Goal: Task Accomplishment & Management: Manage account settings

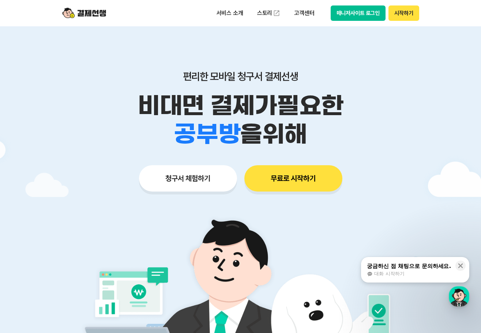
click at [366, 20] on button "매니저사이트 로그인" at bounding box center [358, 12] width 55 height 15
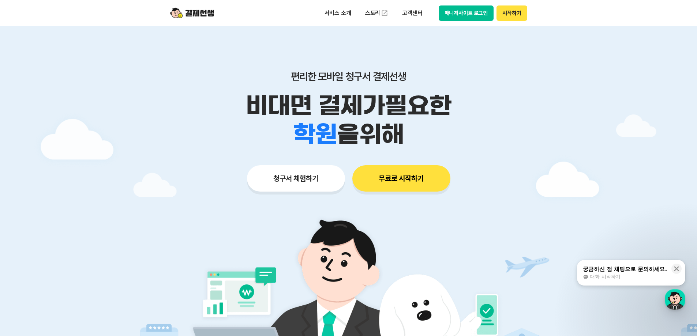
click at [466, 13] on button "매니저사이트 로그인" at bounding box center [466, 12] width 55 height 15
click at [451, 8] on button "매니저사이트 로그인" at bounding box center [466, 12] width 55 height 15
